Goal: Transaction & Acquisition: Purchase product/service

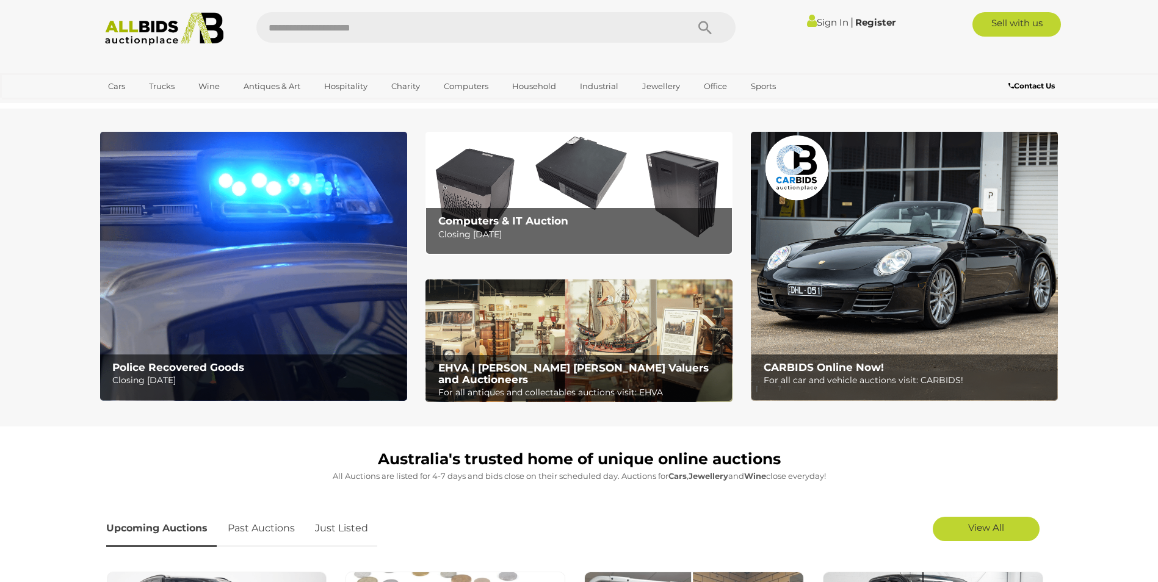
click at [404, 21] on input "text" at bounding box center [465, 27] width 419 height 31
type input "*****"
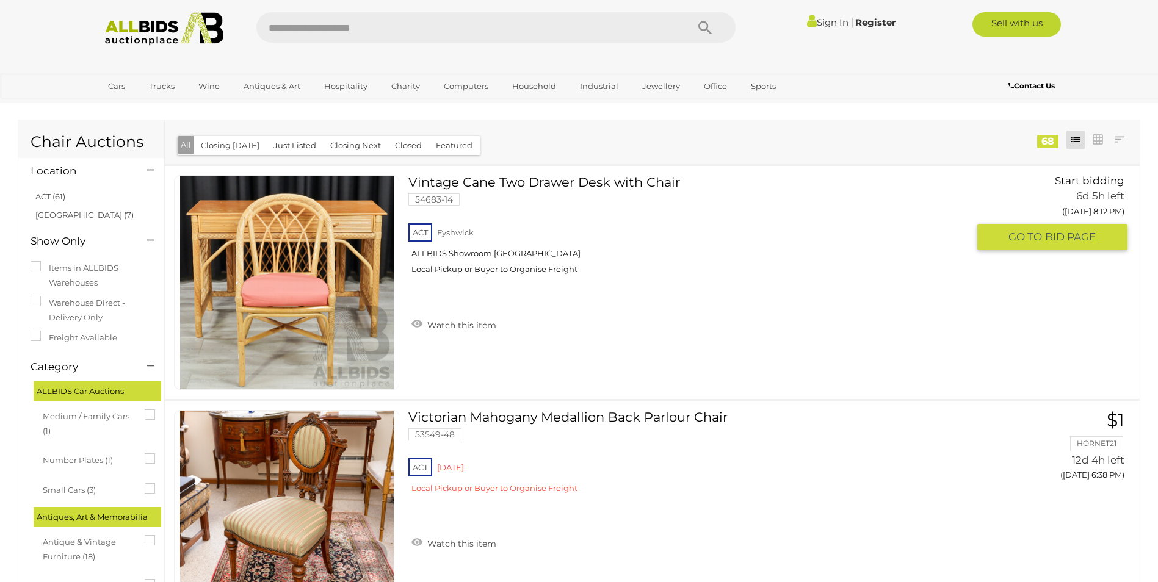
click at [658, 273] on div "ACT [GEOGRAPHIC_DATA] ALLBIDS Showroom [GEOGRAPHIC_DATA] Local Pickup or Buyer …" at bounding box center [688, 252] width 560 height 63
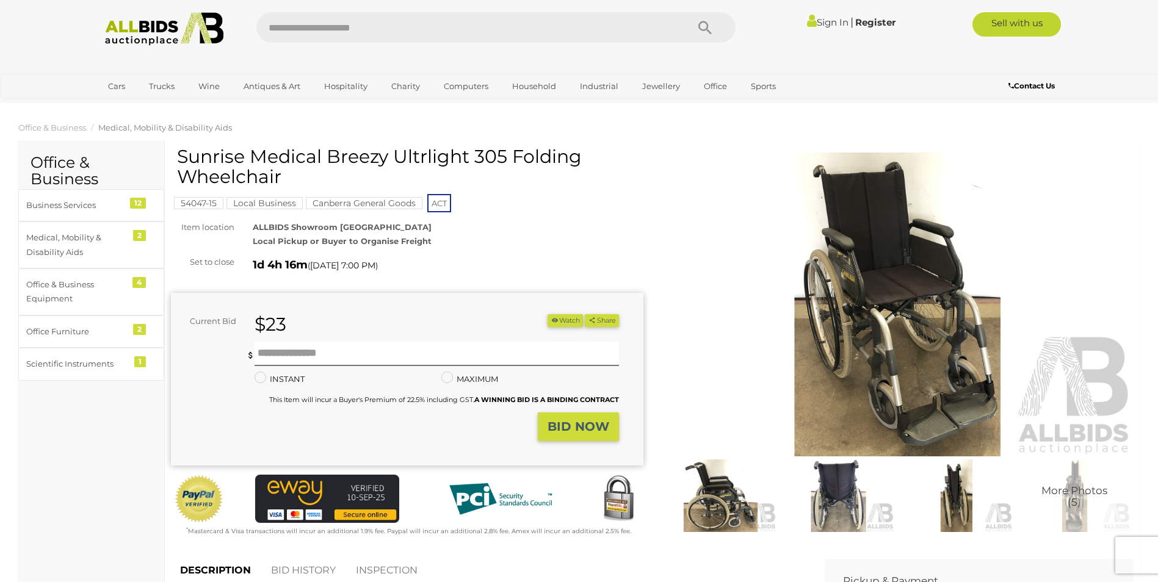
click at [823, 517] on img at bounding box center [838, 495] width 112 height 72
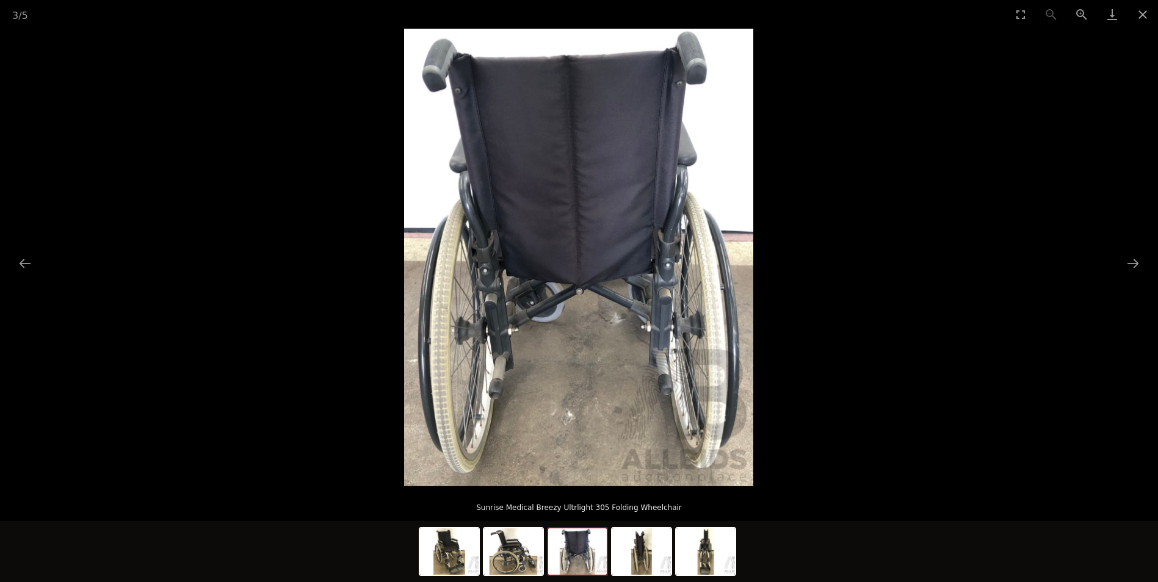
click at [591, 569] on img at bounding box center [577, 551] width 59 height 46
click at [658, 563] on img at bounding box center [641, 551] width 59 height 46
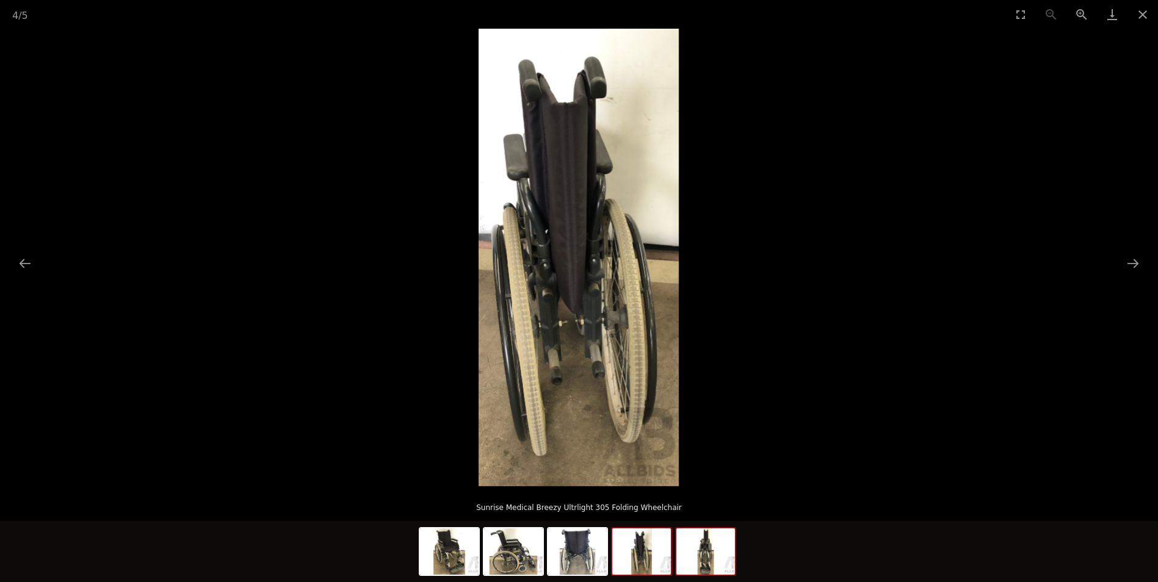
click at [688, 557] on img at bounding box center [705, 551] width 59 height 46
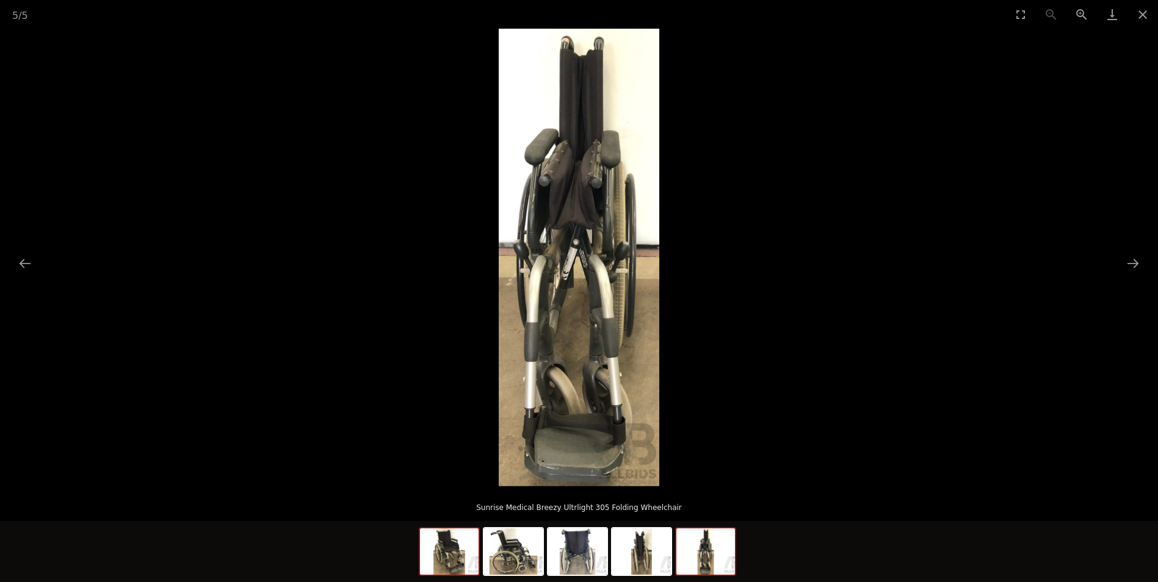
click at [456, 557] on img at bounding box center [449, 551] width 59 height 46
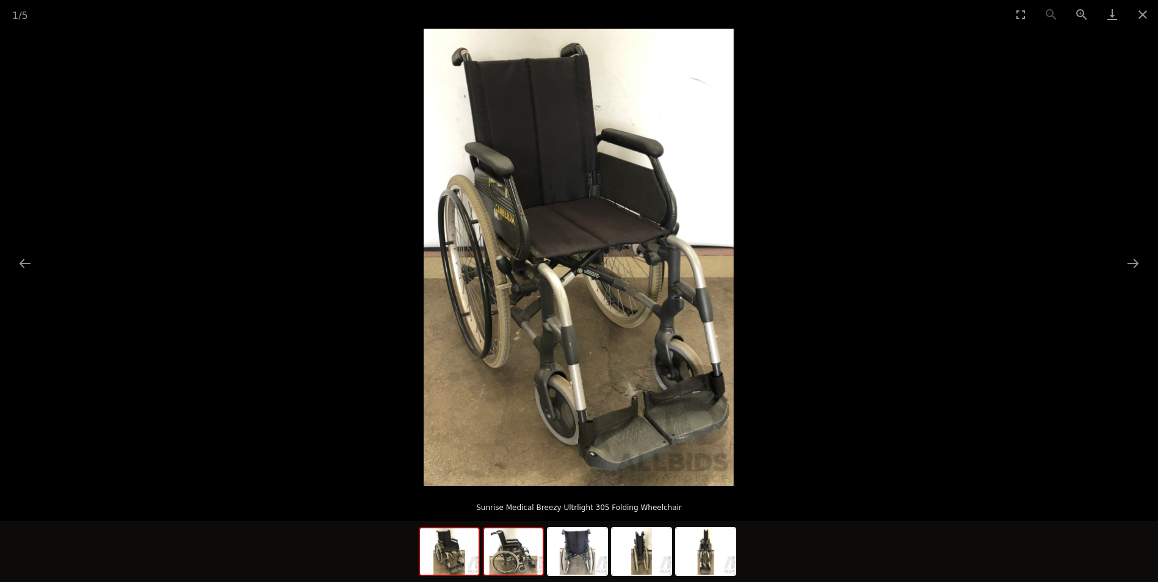
click at [510, 560] on img at bounding box center [513, 551] width 59 height 46
